Goal: Register for event/course

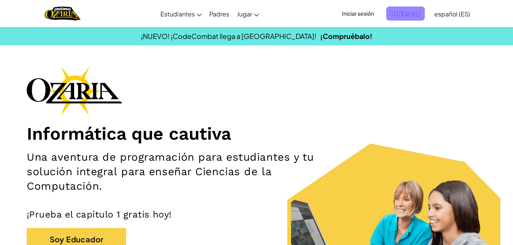
click at [394, 15] on span "Registrarse" at bounding box center [405, 13] width 39 height 14
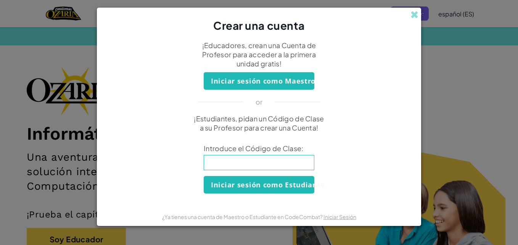
click at [279, 161] on input at bounding box center [259, 162] width 111 height 15
type input "ShakeSinkPaint"
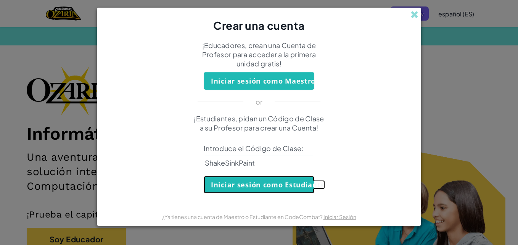
click at [273, 189] on button "Iniciar sesión como Estudiante" at bounding box center [259, 185] width 111 height 18
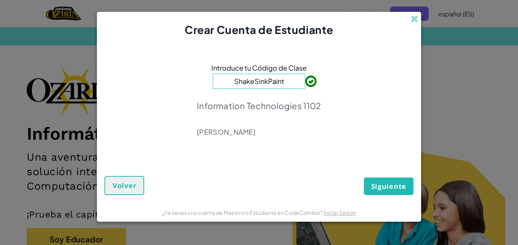
click at [297, 110] on p "Information Technologies 1102" at bounding box center [259, 105] width 124 height 11
click at [377, 184] on span "Siguiente" at bounding box center [388, 186] width 35 height 9
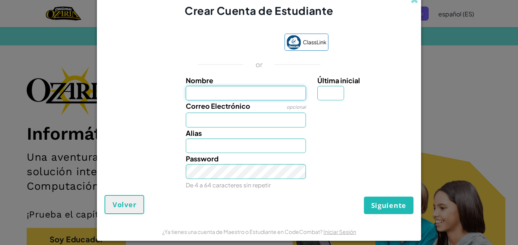
click at [253, 92] on input "Nombre" at bounding box center [246, 93] width 121 height 15
type input "[PERSON_NAME]"
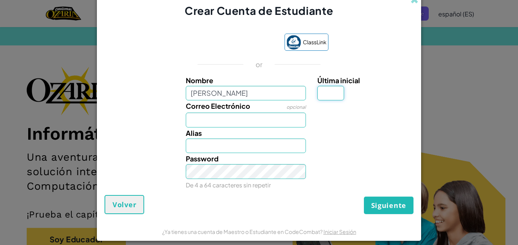
type input "F"
type input "[PERSON_NAME]"
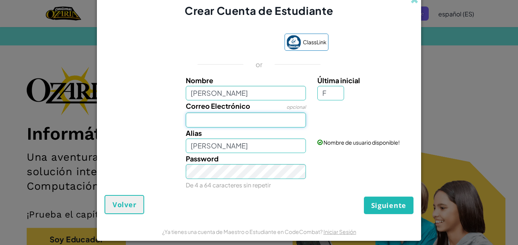
click at [227, 116] on input "Correo Electrónico" at bounding box center [246, 120] width 121 height 15
type input "[EMAIL_ADDRESS][DOMAIN_NAME]"
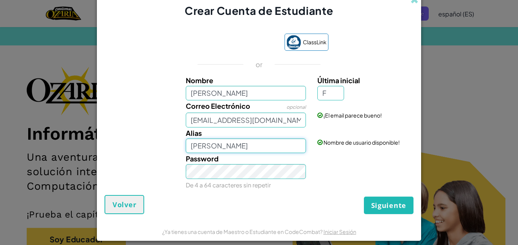
click at [218, 143] on input "[PERSON_NAME]" at bounding box center [246, 146] width 121 height 15
click at [263, 151] on input "[PERSON_NAME]" at bounding box center [246, 146] width 121 height 15
click at [190, 164] on label "Password" at bounding box center [202, 158] width 33 height 11
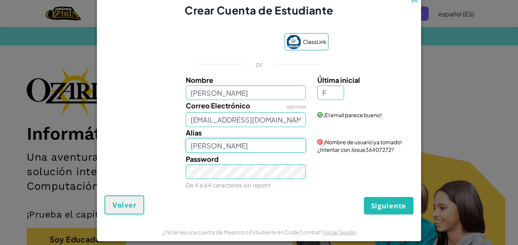
click at [266, 143] on input "[PERSON_NAME]" at bounding box center [246, 145] width 121 height 15
click at [313, 155] on div "Password De 4 a 64 caracteres sin repetir" at bounding box center [259, 171] width 317 height 37
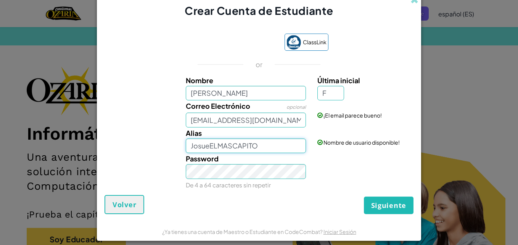
click at [278, 147] on input "JosueELMASCAPITO" at bounding box center [246, 146] width 121 height 15
type input "JosueCVCL"
click at [313, 160] on div "Password De 4 a 64 caracteres sin repetir" at bounding box center [259, 171] width 317 height 37
click at [379, 200] on button "Siguiente" at bounding box center [389, 206] width 50 height 18
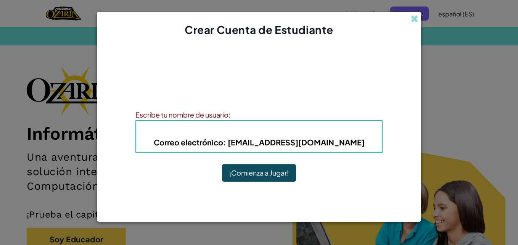
click at [276, 175] on button "¡Comienza a Jugar!" at bounding box center [259, 173] width 74 height 18
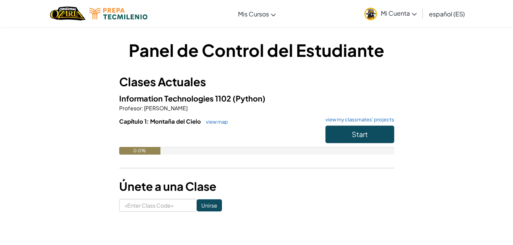
click at [297, 144] on div at bounding box center [256, 136] width 275 height 21
click at [449, 126] on div "Panel de Control del Estudiante Clases Actuales Information Technologies 1102 (…" at bounding box center [256, 125] width 447 height 174
click at [380, 13] on link "Mi Cuenta" at bounding box center [390, 14] width 60 height 24
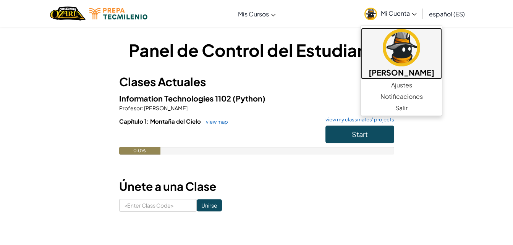
click at [404, 76] on h5 "Josue Gilberto F" at bounding box center [401, 72] width 66 height 12
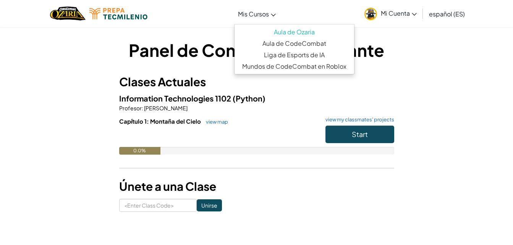
click at [266, 20] on link "Mis Cursos" at bounding box center [256, 13] width 45 height 21
click at [395, 16] on span "Mi Cuenta" at bounding box center [399, 13] width 36 height 8
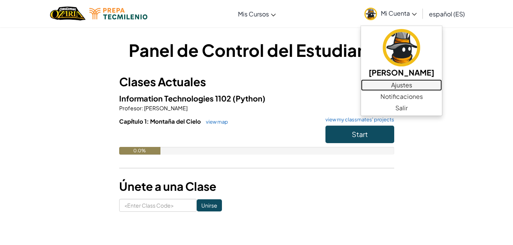
click at [398, 85] on link "Ajustes" at bounding box center [401, 84] width 81 height 11
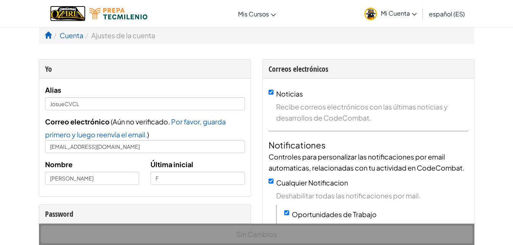
click at [72, 14] on img "Home" at bounding box center [67, 14] width 35 height 16
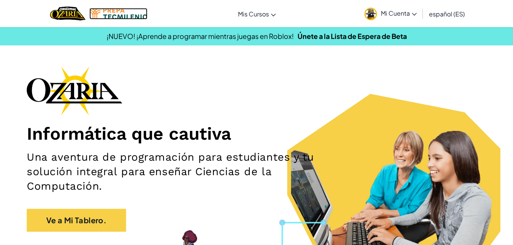
click at [125, 10] on img at bounding box center [118, 13] width 58 height 11
click at [126, 13] on img at bounding box center [118, 13] width 58 height 11
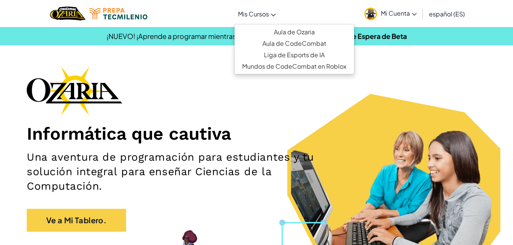
click at [245, 15] on span "Mis Cursos" at bounding box center [253, 14] width 31 height 8
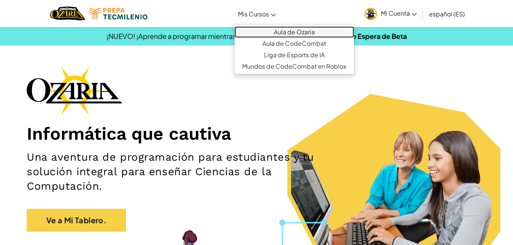
click at [278, 32] on link "Aula de Ozaria" at bounding box center [293, 31] width 119 height 11
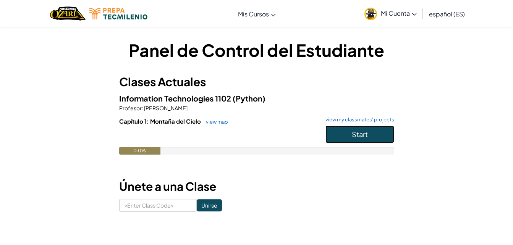
click at [356, 138] on span "Start" at bounding box center [360, 134] width 16 height 9
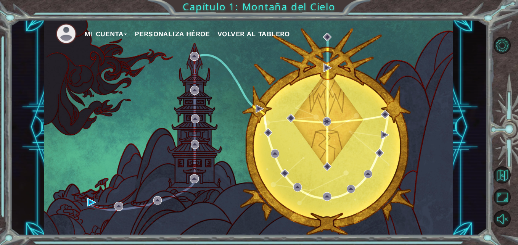
click at [83, 199] on div "Mi Cuenta Personaliza Héroe Volver al Tablero" at bounding box center [248, 127] width 409 height 216
click at [87, 199] on div "Mi Cuenta Personaliza Héroe Volver al Tablero" at bounding box center [248, 127] width 409 height 216
click at [195, 56] on img at bounding box center [194, 56] width 8 height 8
click at [265, 27] on ul "Mi Cuenta Personaliza Héroe Volver al Tablero" at bounding box center [254, 33] width 397 height 21
click at [265, 29] on button "Volver al Tablero" at bounding box center [254, 33] width 73 height 11
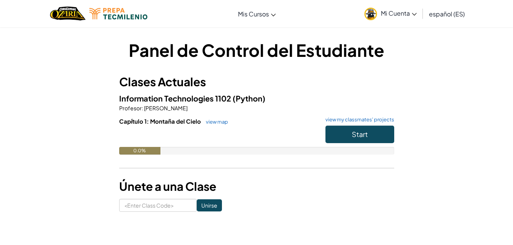
click at [373, 146] on div "Start" at bounding box center [356, 136] width 76 height 21
click at [367, 140] on button "Start" at bounding box center [359, 135] width 69 height 18
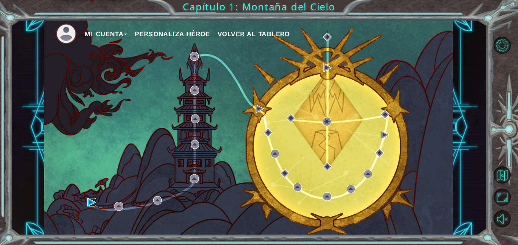
click at [90, 203] on img at bounding box center [91, 202] width 8 height 8
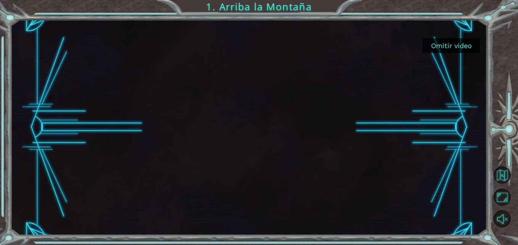
click at [450, 52] on button "Omitir video" at bounding box center [451, 45] width 57 height 15
